Goal: Task Accomplishment & Management: Complete application form

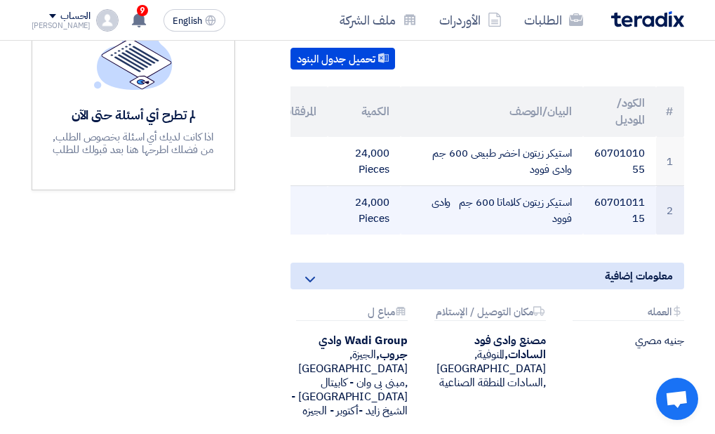
drag, startPoint x: 480, startPoint y: 148, endPoint x: 498, endPoint y: 214, distance: 68.3
click at [498, 214] on tbody "1 6070101055 استيكر زيتون اخضر طبيعى 600 جم وادى فوود 24,000 Pieces 2 607010111…" at bounding box center [470, 186] width 430 height 98
click at [498, 214] on td "استيكر زيتون كلاماتا 600 جم وادى فوود" at bounding box center [492, 210] width 183 height 49
drag, startPoint x: 536, startPoint y: 222, endPoint x: 522, endPoint y: 190, distance: 34.3
click at [522, 190] on td "استيكر زيتون كلاماتا 600 جم وادى فوود" at bounding box center [492, 210] width 183 height 49
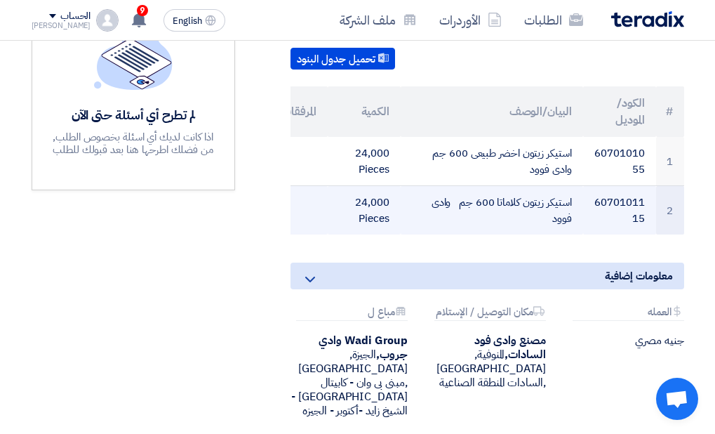
click at [533, 215] on td "استيكر زيتون كلاماتا 600 جم وادى فوود" at bounding box center [492, 210] width 183 height 49
drag, startPoint x: 576, startPoint y: 200, endPoint x: 463, endPoint y: 223, distance: 115.4
click at [463, 223] on td "استيكر زيتون كلاماتا 600 جم وادى فوود" at bounding box center [492, 210] width 183 height 49
click at [515, 215] on td "استيكر زيتون كلاماتا 600 جم وادى فوود" at bounding box center [492, 210] width 183 height 49
drag, startPoint x: 574, startPoint y: 148, endPoint x: 453, endPoint y: 213, distance: 136.6
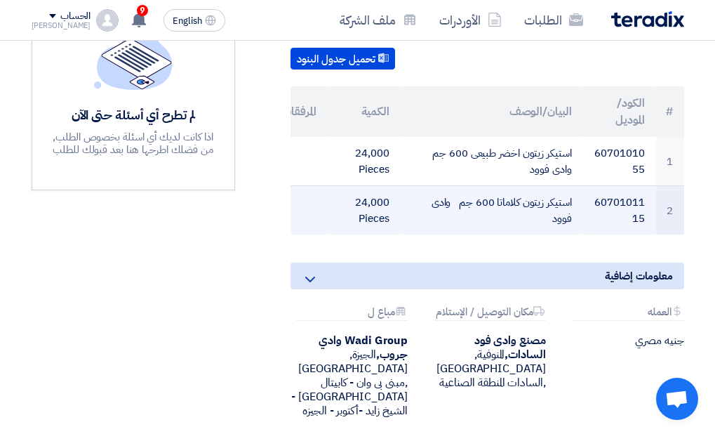
click at [453, 213] on tbody "1 6070101055 استيكر زيتون اخضر طبيعى 600 جم وادى فوود 24,000 Pieces 2 607010111…" at bounding box center [470, 186] width 430 height 98
click at [457, 218] on td "استيكر زيتون كلاماتا 600 جم وادى فوود" at bounding box center [492, 210] width 183 height 49
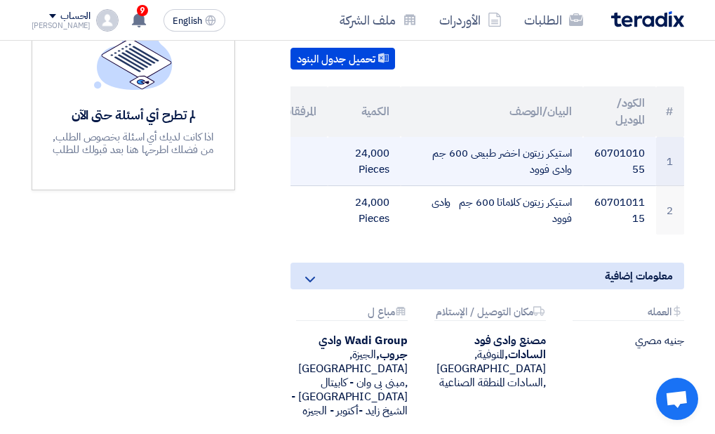
drag, startPoint x: 574, startPoint y: 151, endPoint x: 455, endPoint y: 171, distance: 120.3
click at [455, 171] on td "استيكر زيتون اخضر طبيعى 600 جم وادى فوود" at bounding box center [492, 161] width 183 height 49
copy td "استيكر زيتون اخضر طبيعى 600 جم وادى فوود"
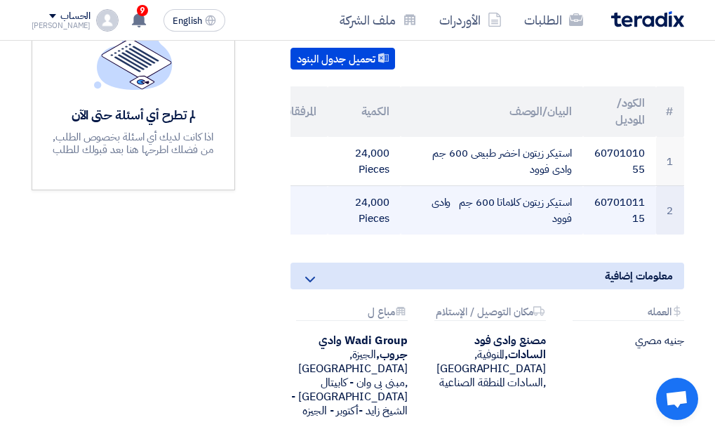
drag, startPoint x: 574, startPoint y: 200, endPoint x: 442, endPoint y: 223, distance: 134.0
click at [442, 223] on td "استيكر زيتون كلاماتا 600 جم وادى فوود" at bounding box center [492, 210] width 183 height 49
copy td "استيكر زيتون كلاماتا 600 جم وادى فوود"
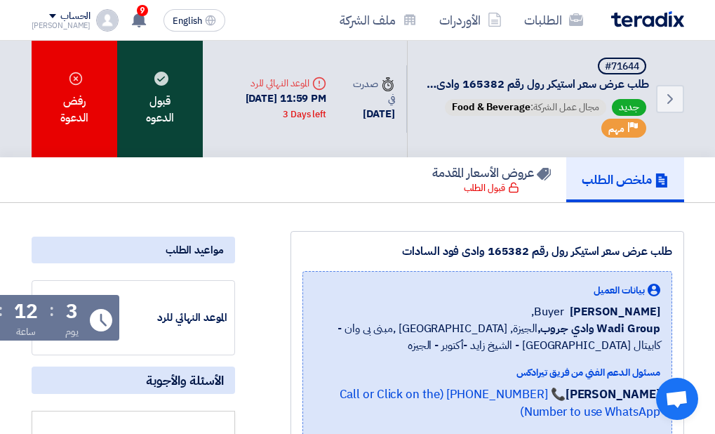
click at [166, 115] on div "قبول الدعوه" at bounding box center [160, 99] width 86 height 117
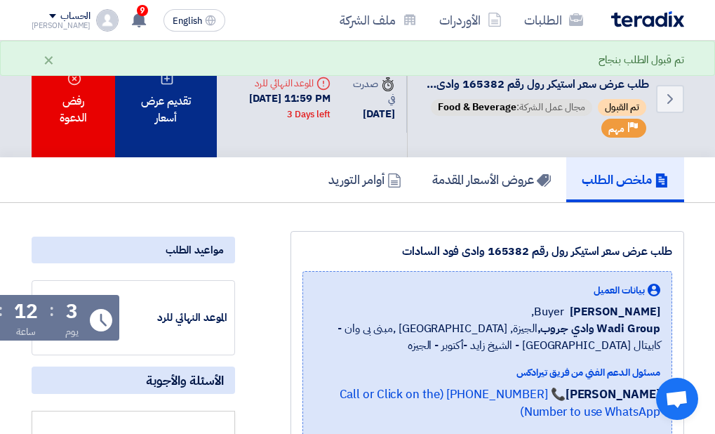
click at [184, 140] on div "تقديم عرض أسعار" at bounding box center [165, 99] width 101 height 117
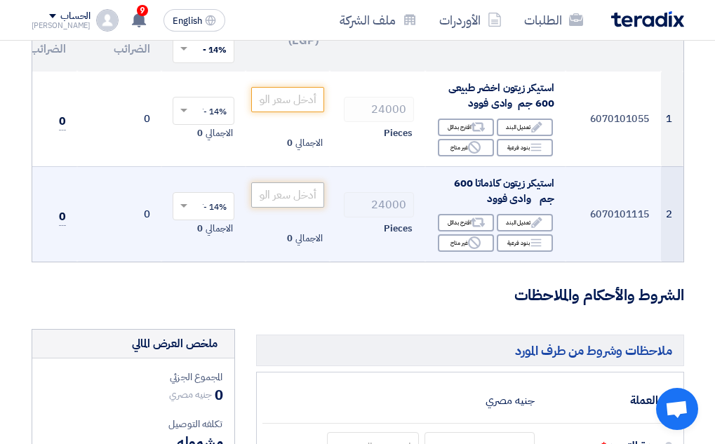
scroll to position [70, 0]
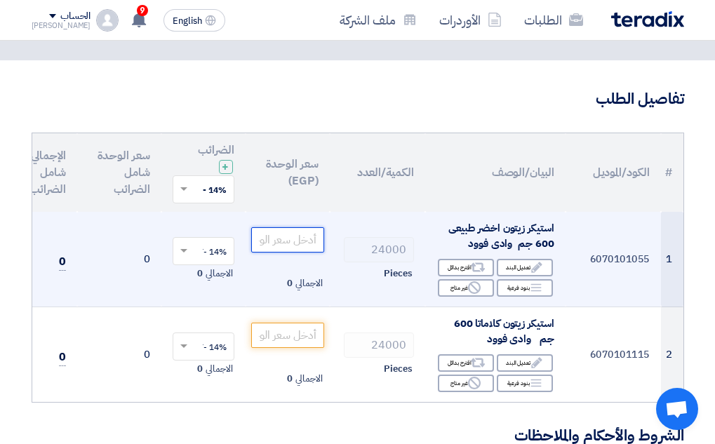
click at [290, 242] on input "number" at bounding box center [287, 239] width 73 height 25
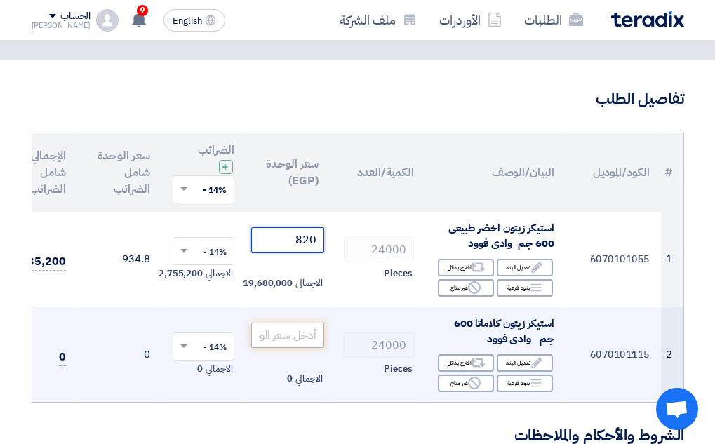
type input "820"
click at [281, 340] on input "number" at bounding box center [287, 335] width 73 height 25
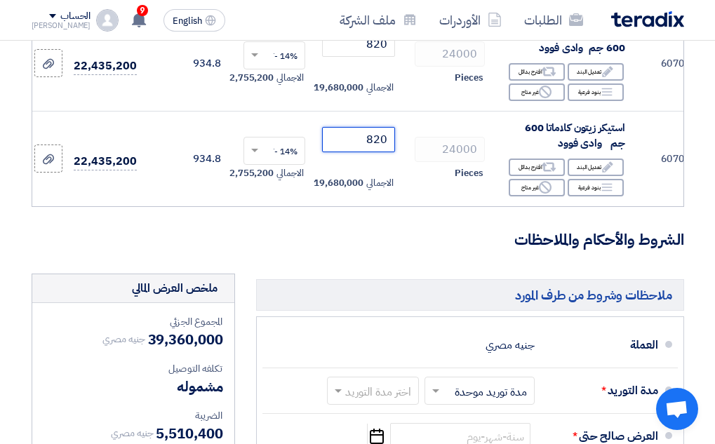
scroll to position [421, 0]
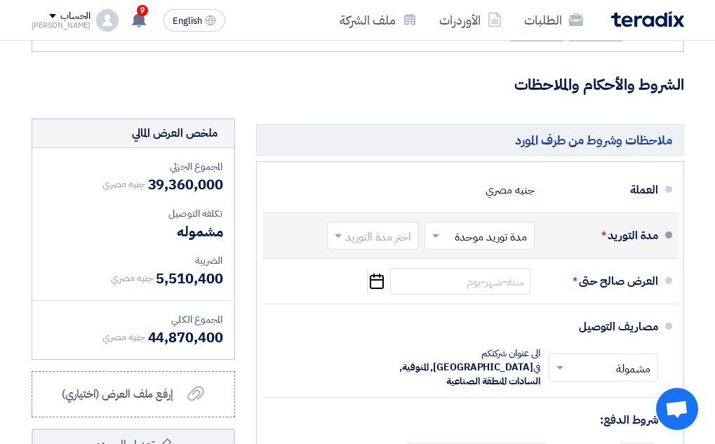
type input "820"
click at [376, 246] on input "text" at bounding box center [370, 237] width 85 height 20
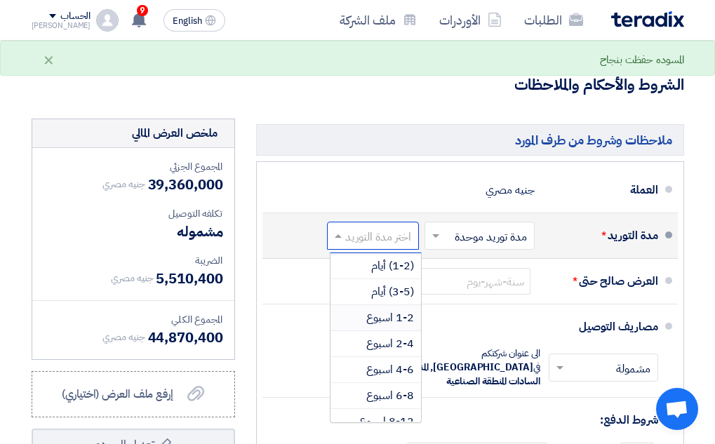
click at [393, 326] on span "1-2 اسبوع" at bounding box center [390, 318] width 48 height 17
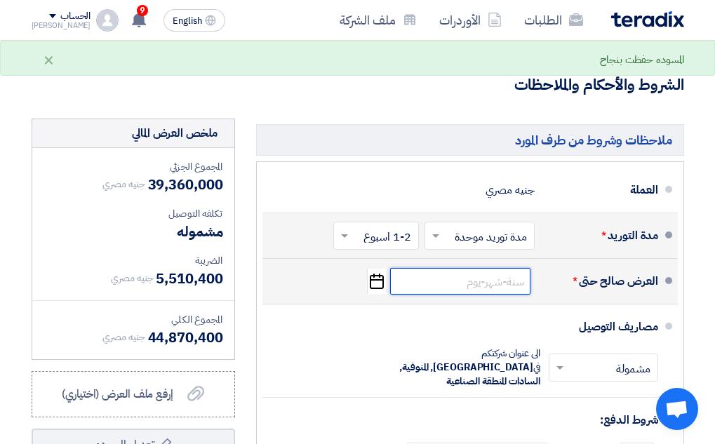
click at [463, 295] on input at bounding box center [460, 281] width 140 height 27
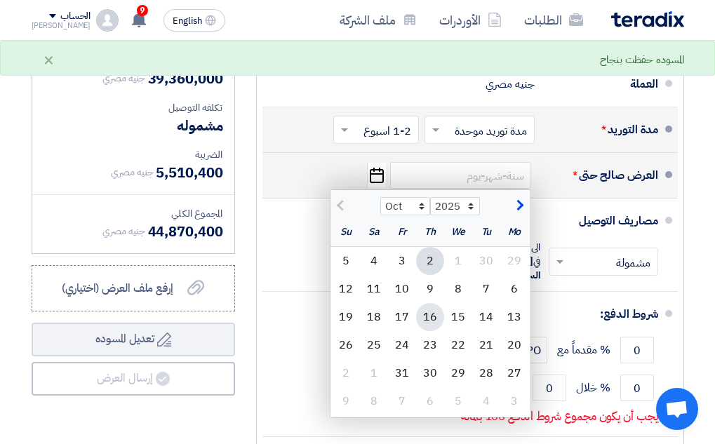
scroll to position [562, 0]
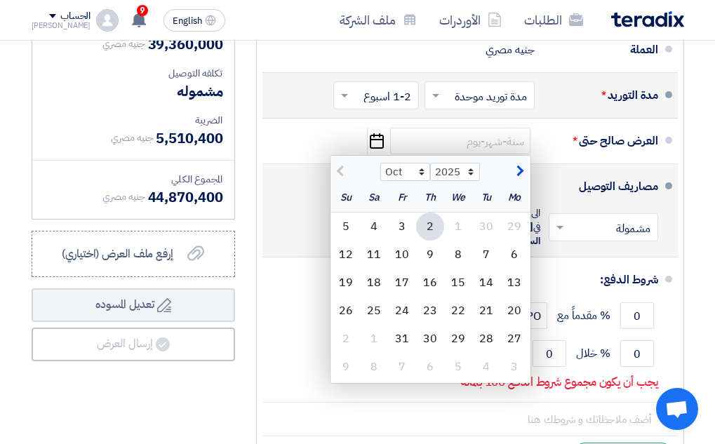
click at [605, 238] on input "text" at bounding box center [601, 229] width 102 height 20
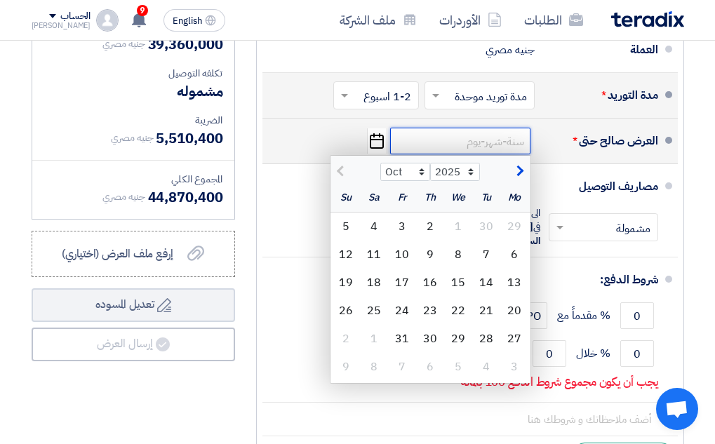
click at [491, 154] on input at bounding box center [460, 141] width 140 height 27
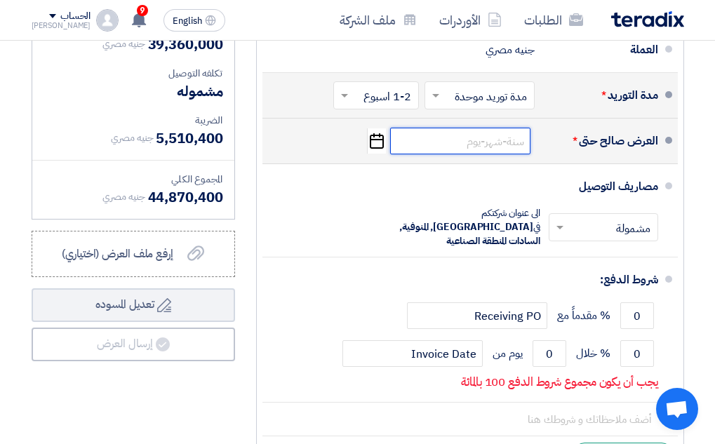
click at [491, 154] on input at bounding box center [460, 141] width 140 height 27
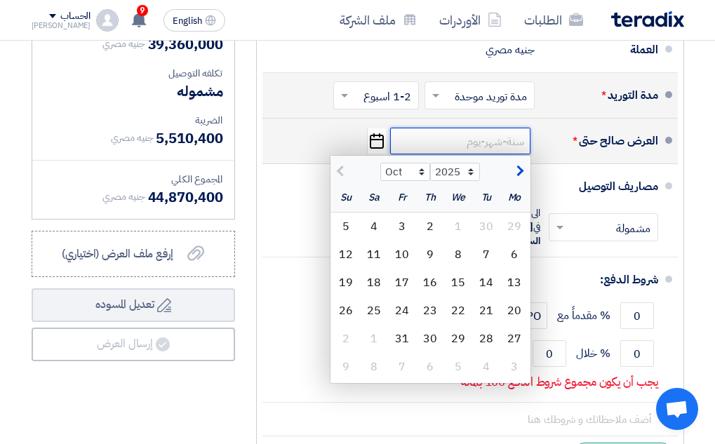
click at [475, 152] on input at bounding box center [460, 141] width 140 height 27
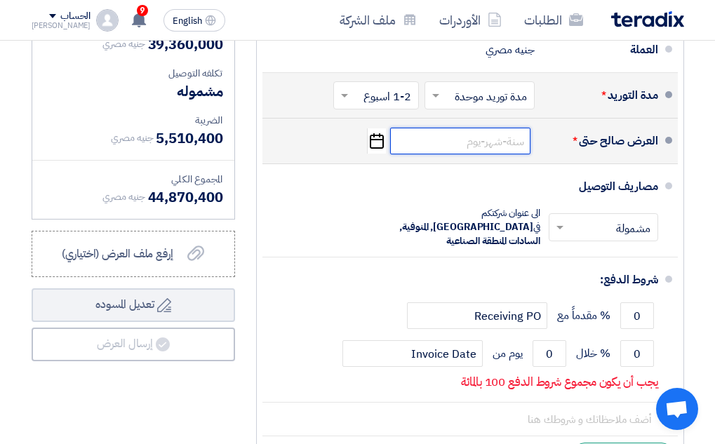
click at [456, 154] on input at bounding box center [460, 141] width 140 height 27
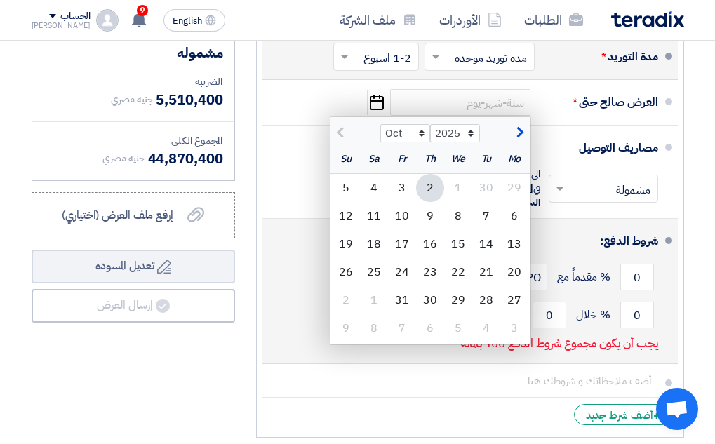
scroll to position [632, 0]
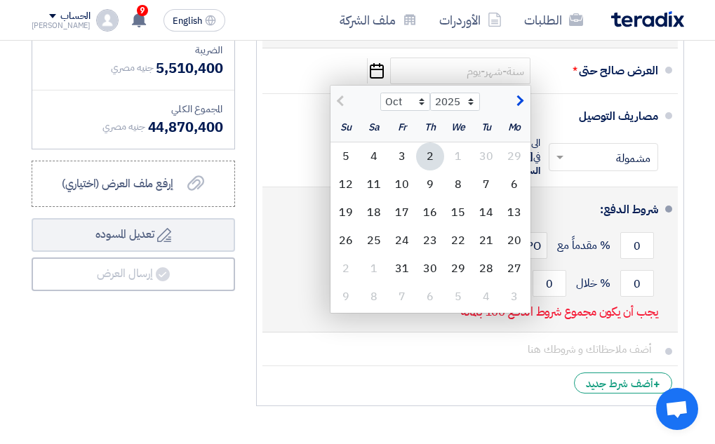
click at [300, 234] on div "0 % مقدماً مع Receiving PO" at bounding box center [466, 246] width 385 height 38
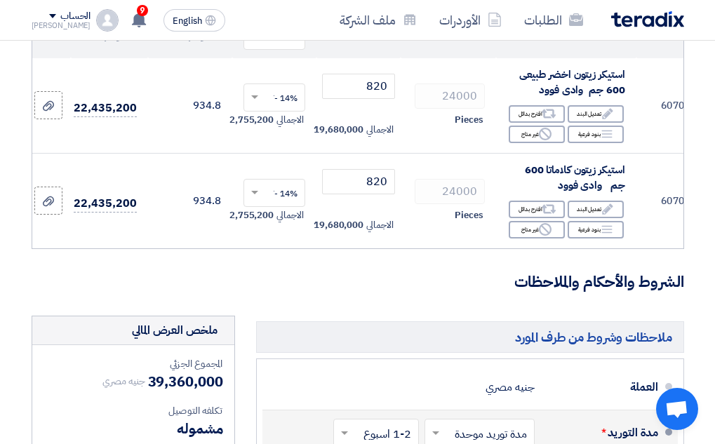
scroll to position [140, 0]
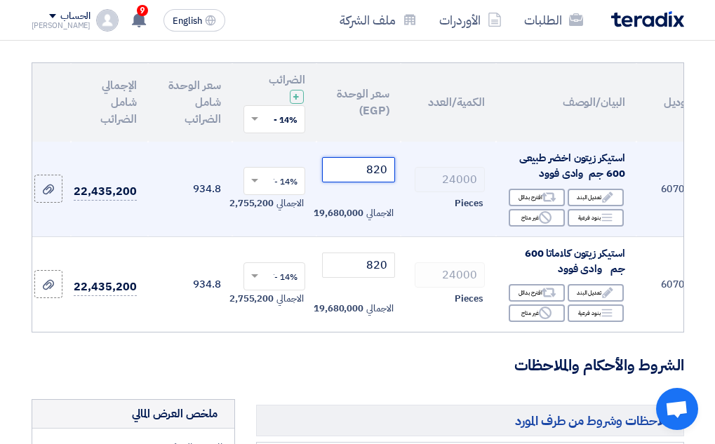
click at [364, 168] on input "820" at bounding box center [358, 169] width 73 height 25
type input "8"
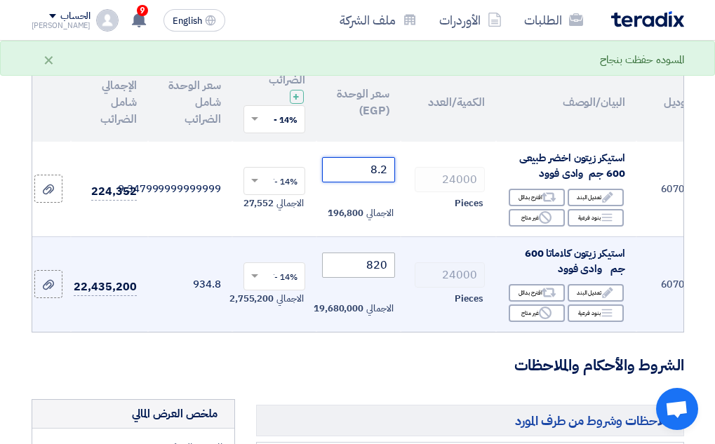
type input "8.2"
click at [347, 264] on input "820" at bounding box center [358, 265] width 73 height 25
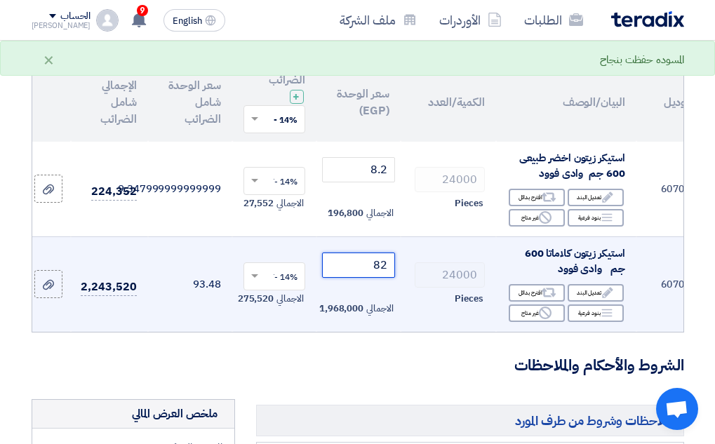
type input "8"
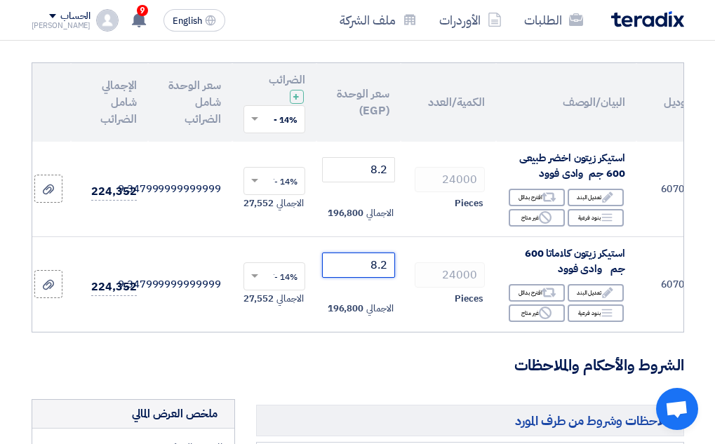
type input "8.2"
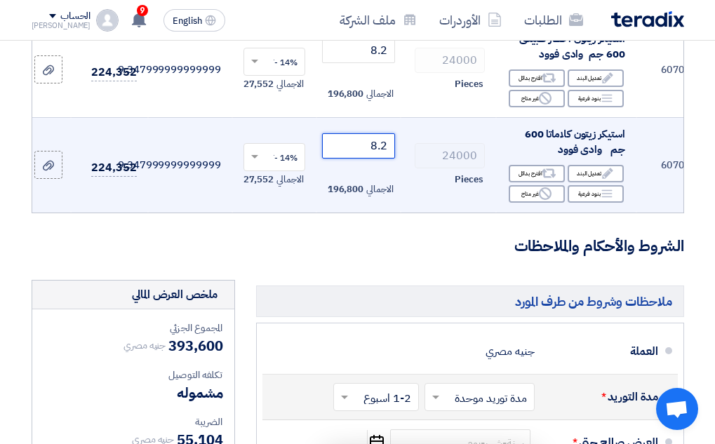
scroll to position [421, 0]
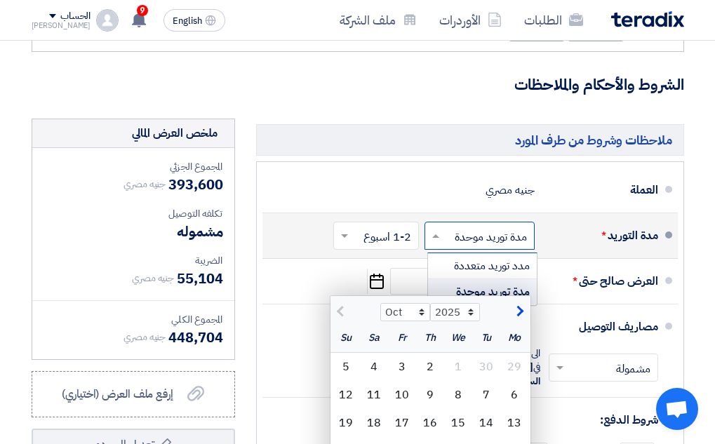
click at [512, 248] on input "text" at bounding box center [476, 237] width 103 height 20
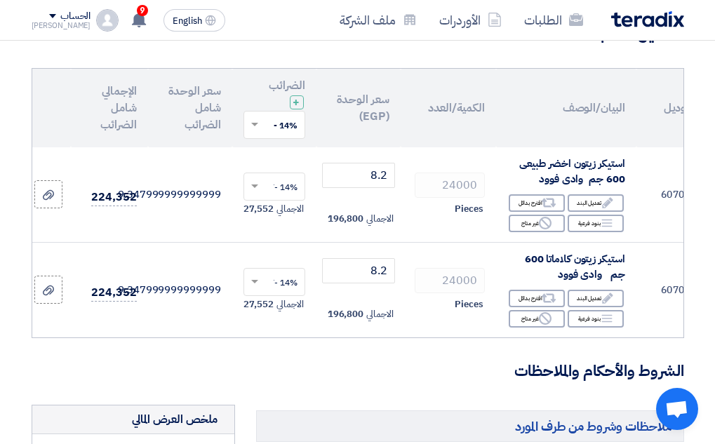
scroll to position [140, 0]
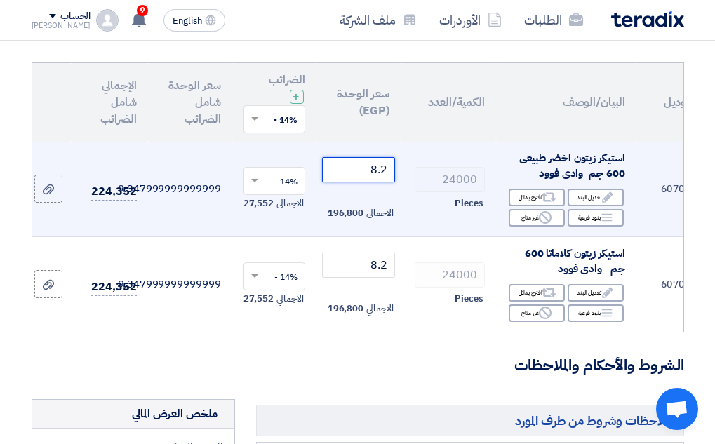
click at [360, 173] on input "8.2" at bounding box center [358, 169] width 73 height 25
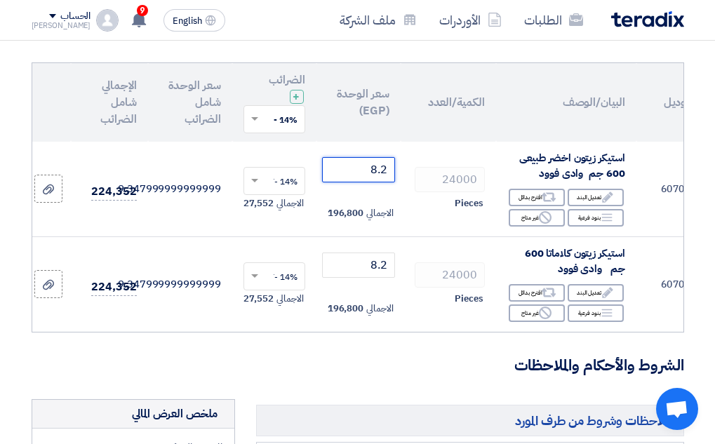
type input "8"
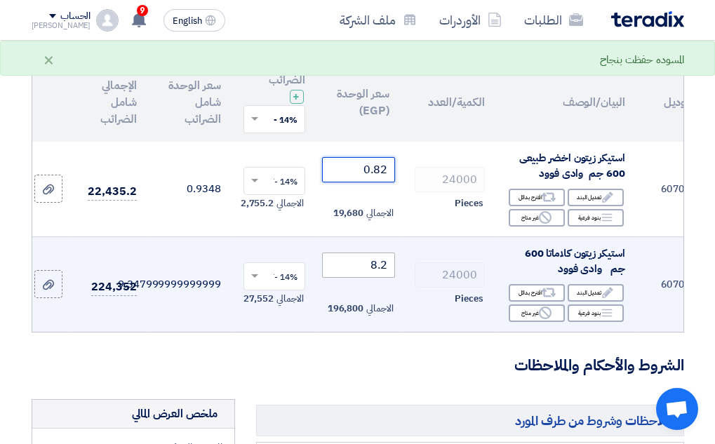
type input "0.82"
click at [349, 269] on input "8.2" at bounding box center [358, 265] width 73 height 25
type input "8"
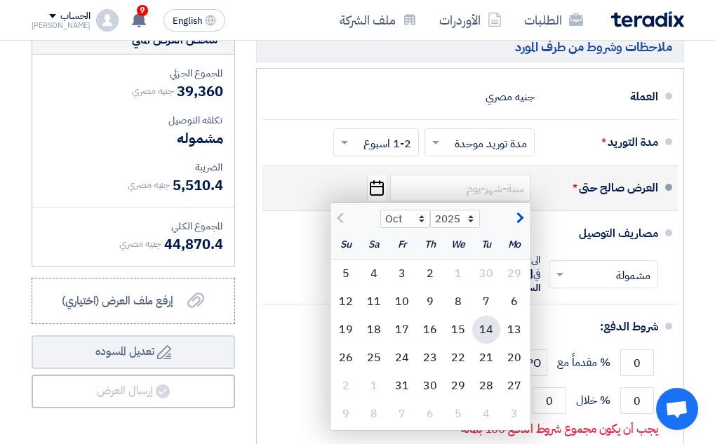
scroll to position [562, 0]
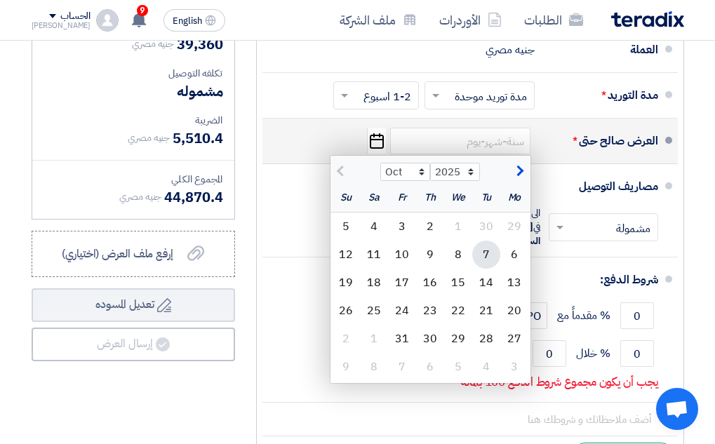
type input "0.82"
click at [482, 263] on div "7" at bounding box center [486, 255] width 28 height 28
type input "[DATE]"
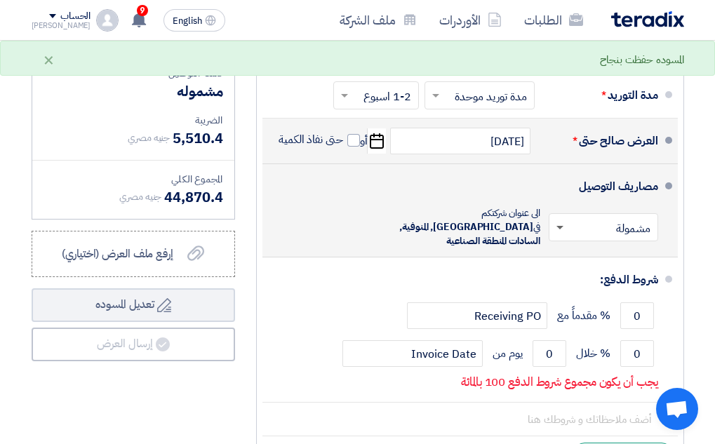
click at [562, 231] on span at bounding box center [560, 228] width 7 height 5
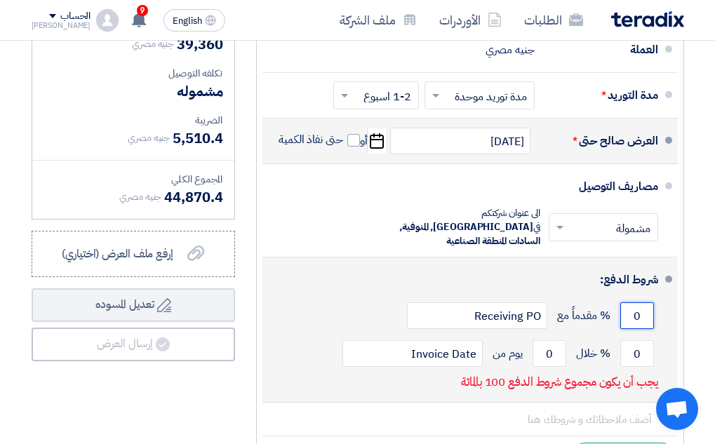
click at [630, 317] on input "0" at bounding box center [638, 316] width 34 height 27
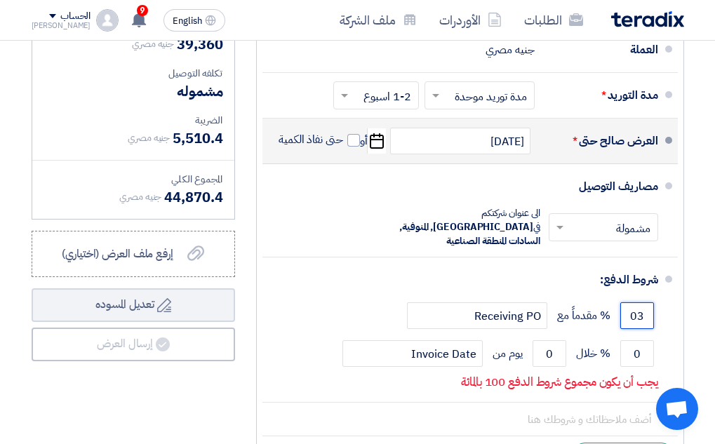
type input "0"
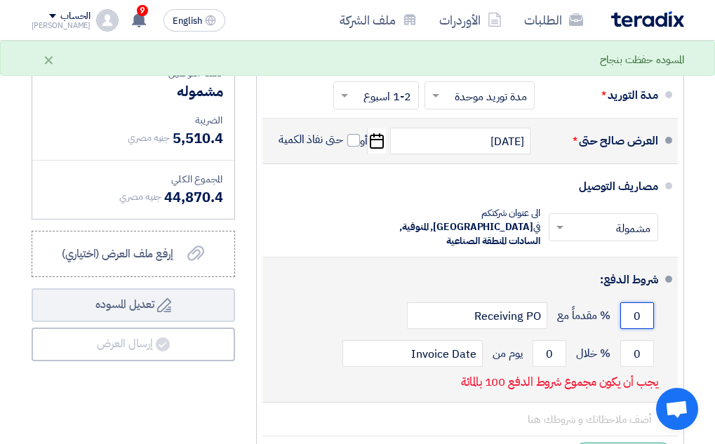
click at [639, 314] on input "0" at bounding box center [638, 316] width 34 height 27
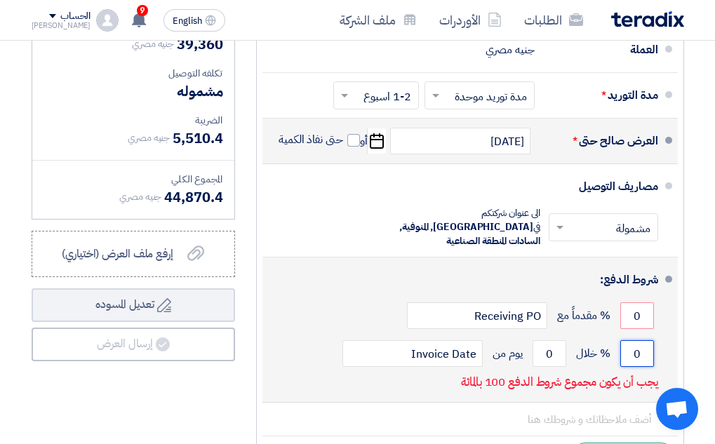
click at [630, 354] on input "0" at bounding box center [638, 353] width 34 height 27
type input "0"
type input "100"
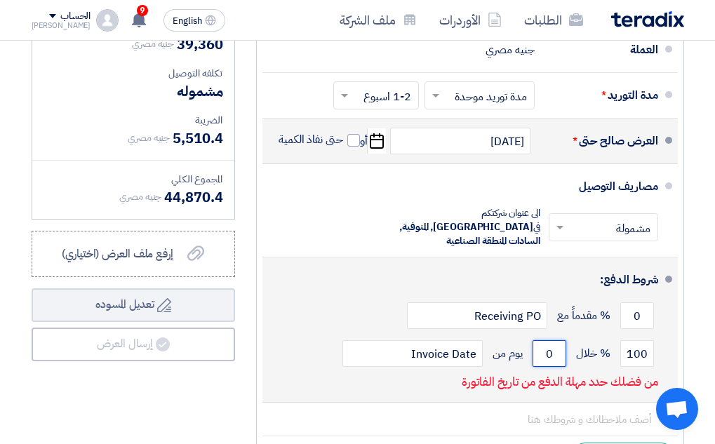
click at [548, 356] on input "0" at bounding box center [550, 353] width 34 height 27
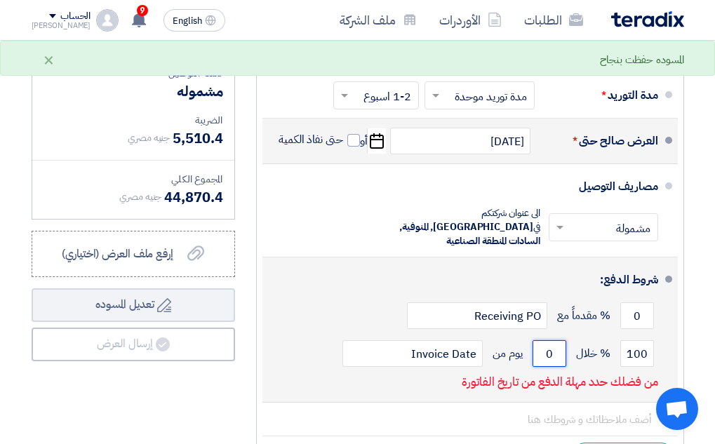
click at [557, 349] on input "0" at bounding box center [550, 353] width 34 height 27
click at [541, 347] on input "0" at bounding box center [550, 353] width 34 height 27
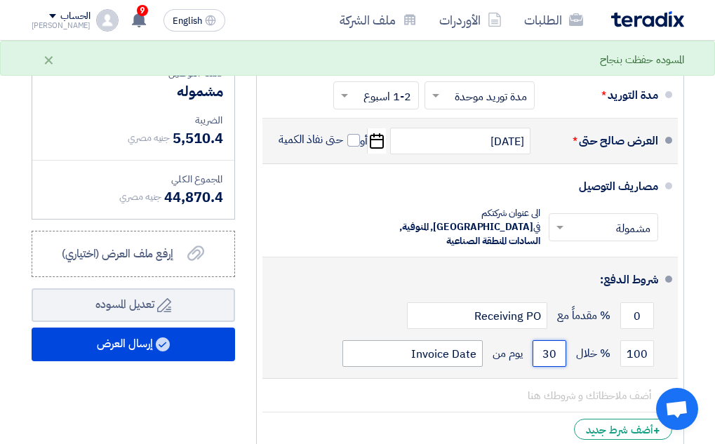
type input "30"
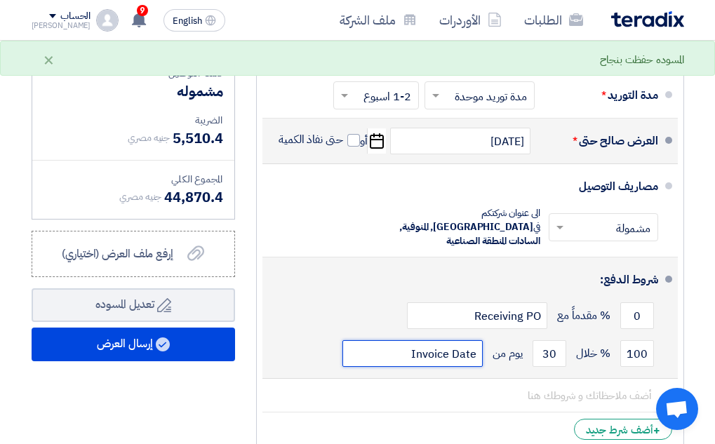
click at [453, 355] on input "Invoice Date" at bounding box center [413, 353] width 140 height 27
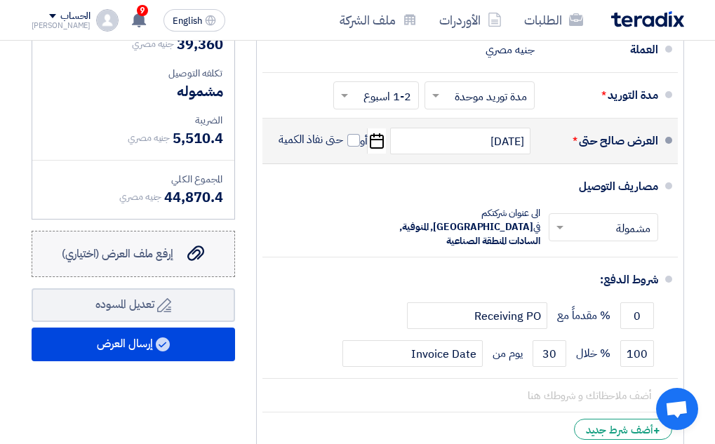
click at [136, 277] on label "إرفع ملف العرض (اختياري) إرفع ملف العرض (اختياري)" at bounding box center [134, 254] width 204 height 46
click at [0, 0] on input "إرفع ملف العرض (اختياري) إرفع ملف العرض (اختياري)" at bounding box center [0, 0] width 0 height 0
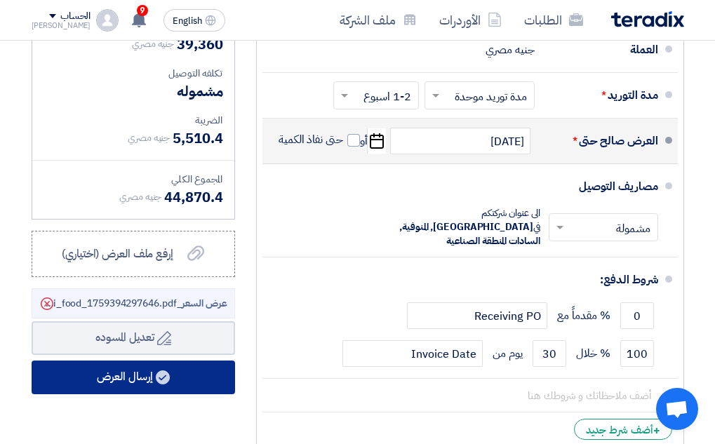
click at [172, 380] on button "إرسال العرض" at bounding box center [134, 378] width 204 height 34
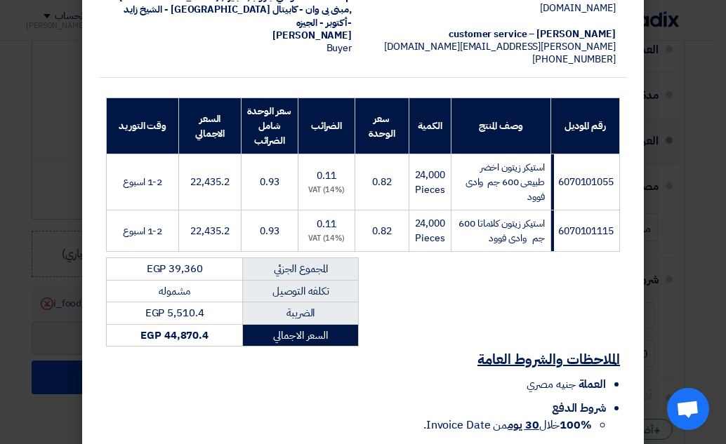
scroll to position [323, 0]
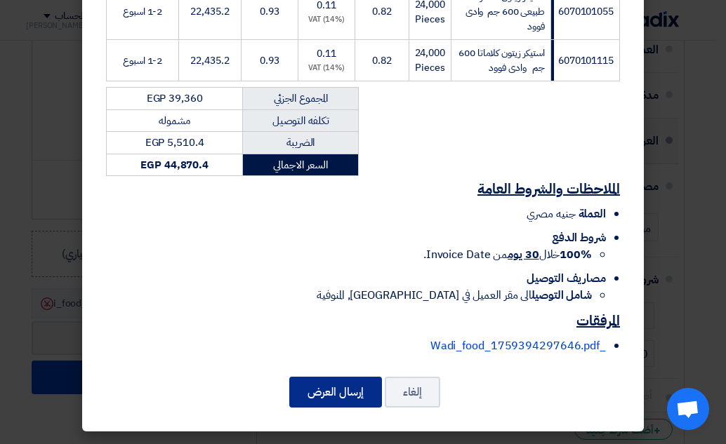
click at [343, 402] on button "إرسال العرض" at bounding box center [335, 392] width 93 height 31
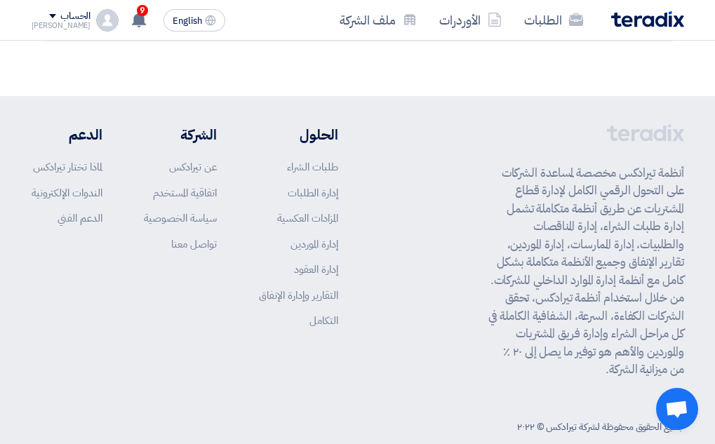
scroll to position [852, 0]
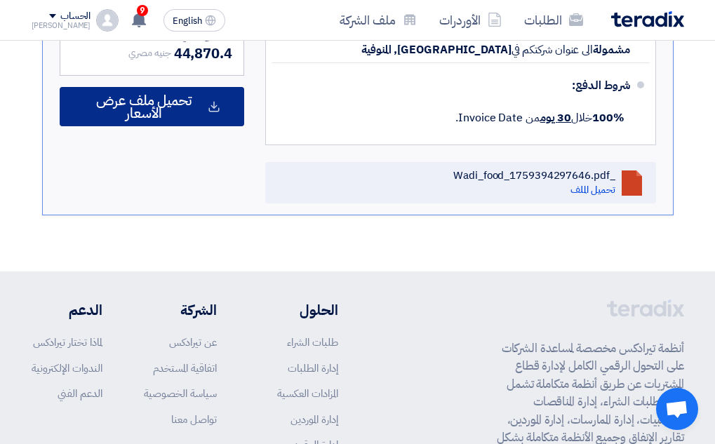
click at [154, 119] on span "تحميل ملف عرض الأسعار" at bounding box center [144, 106] width 121 height 25
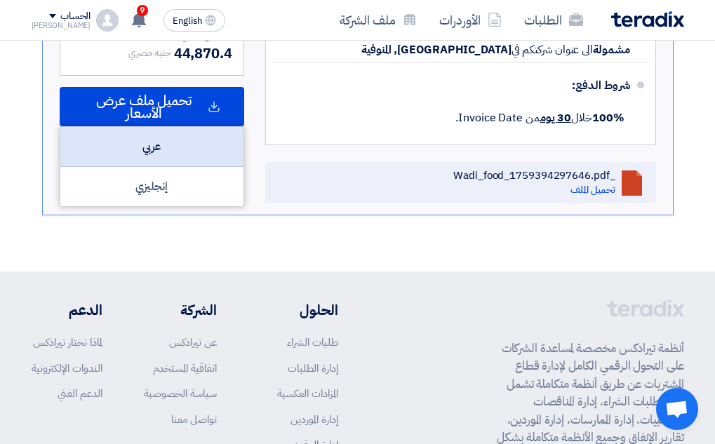
click at [152, 167] on div "عربي" at bounding box center [151, 147] width 183 height 40
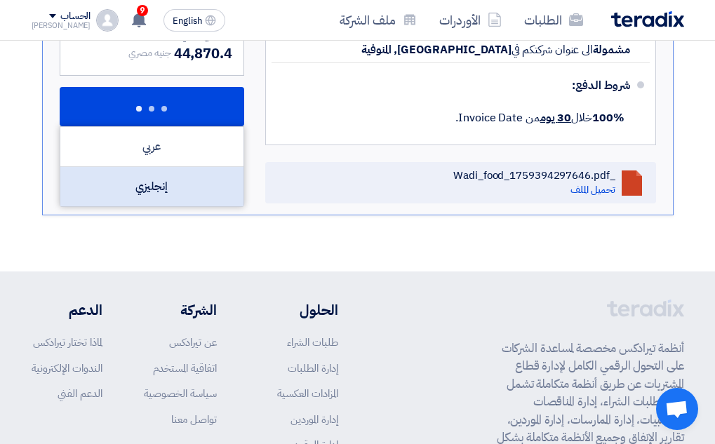
click at [159, 206] on div "إنجليزي" at bounding box center [151, 186] width 183 height 39
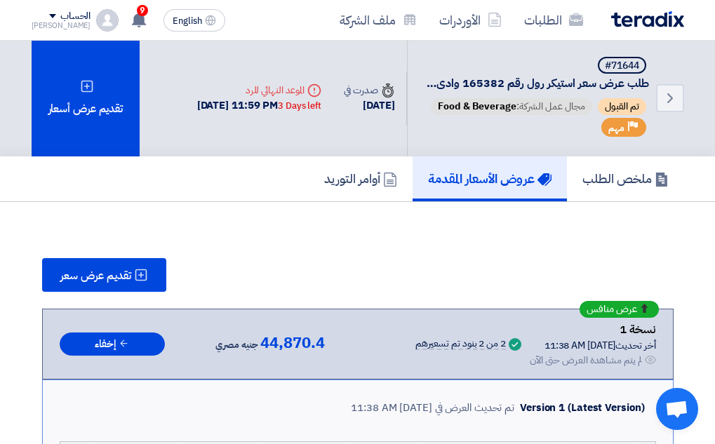
scroll to position [0, 0]
